Goal: Information Seeking & Learning: Learn about a topic

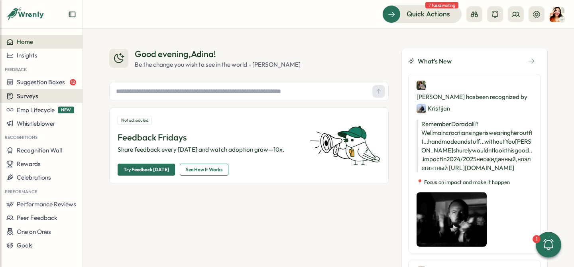
click at [23, 97] on span "Surveys" at bounding box center [28, 96] width 22 height 8
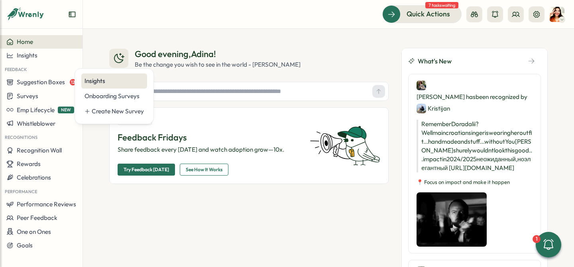
click at [106, 78] on div "Insights" at bounding box center [113, 80] width 59 height 9
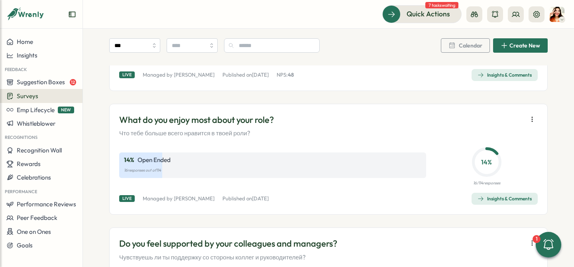
scroll to position [932, 0]
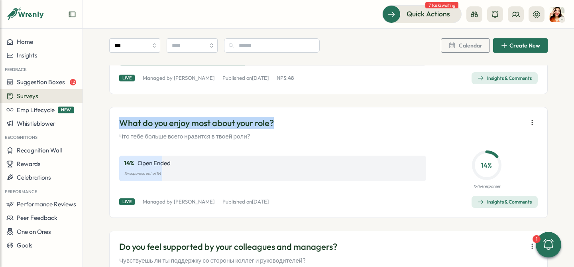
drag, startPoint x: 118, startPoint y: 122, endPoint x: 303, endPoint y: 123, distance: 184.5
click at [303, 123] on div "What do you enjoy most about your role? Что тебе больше всего нравится в твоей …" at bounding box center [328, 129] width 418 height 24
copy p "What do you enjoy most about your role?"
click at [510, 204] on div "Insights & Comments" at bounding box center [504, 201] width 54 height 6
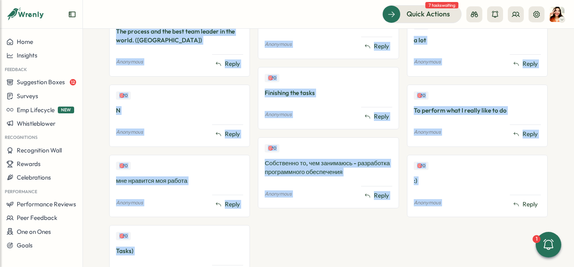
scroll to position [482, 0]
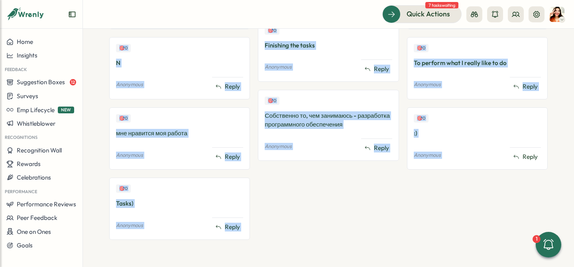
drag, startPoint x: 113, startPoint y: 100, endPoint x: 476, endPoint y: 148, distance: 365.8
click at [476, 148] on div "🎯 1 I like helping businesses grow by connecting them with the right people, it…" at bounding box center [328, 19] width 438 height 456
copy div "L ipsu dolorsi ametconsec adip el seddoeiusm temp inci utl etdol magnaa, en’a m…"
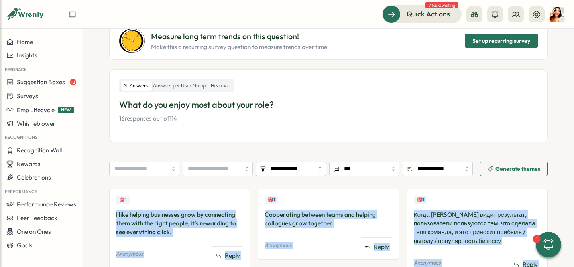
scroll to position [0, 0]
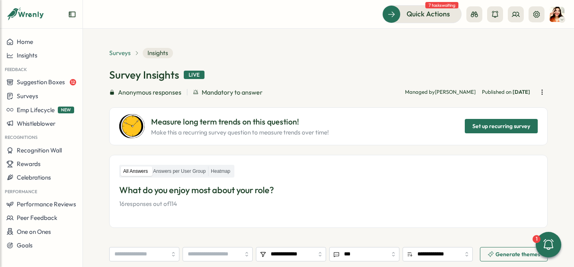
click at [126, 54] on span "Surveys" at bounding box center [120, 53] width 22 height 9
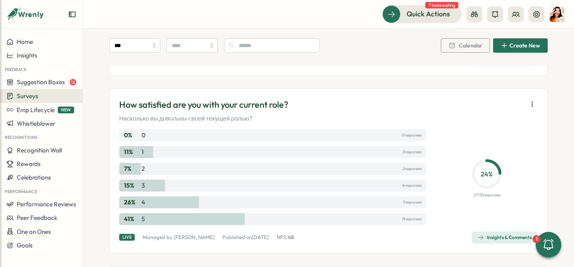
scroll to position [769, 0]
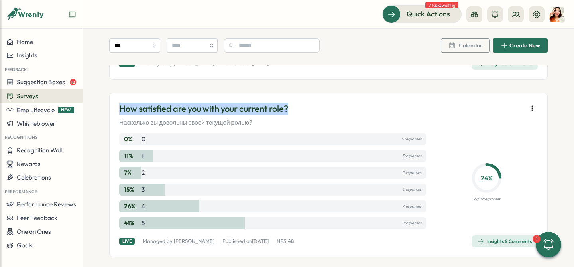
drag, startPoint x: 269, startPoint y: 106, endPoint x: 101, endPoint y: 110, distance: 168.2
copy p "How satisfied are you with your current role?"
